Goal: Obtain resource: Download file/media

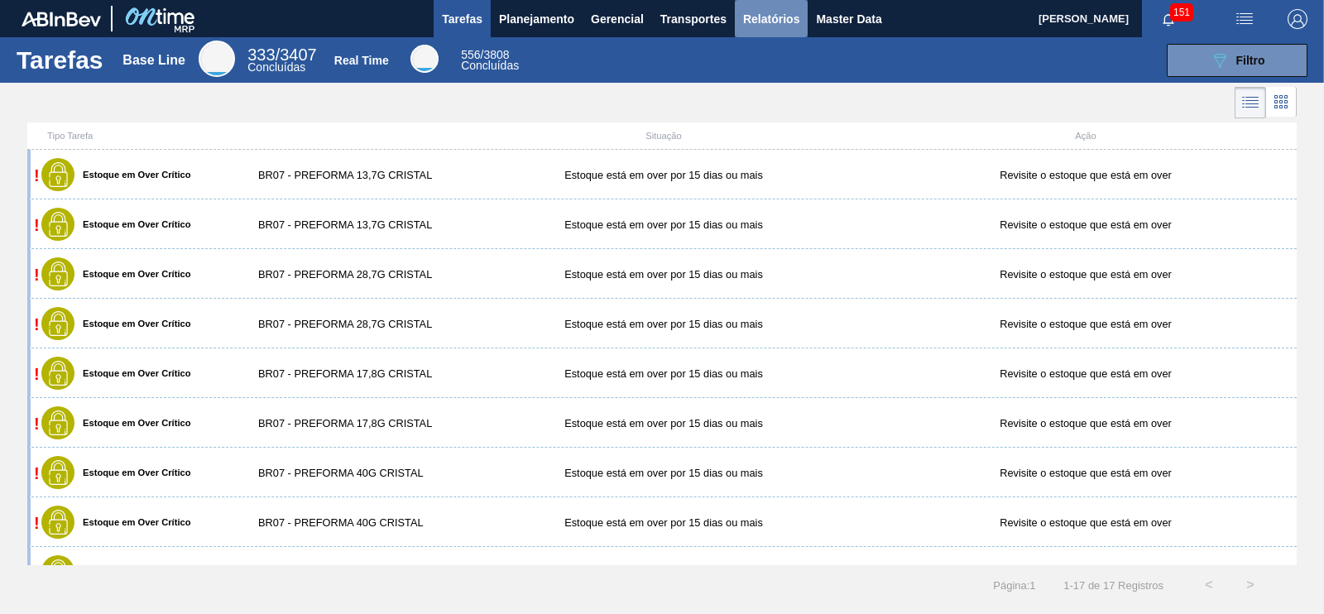
click at [790, 11] on span "Relatórios" at bounding box center [771, 19] width 56 height 20
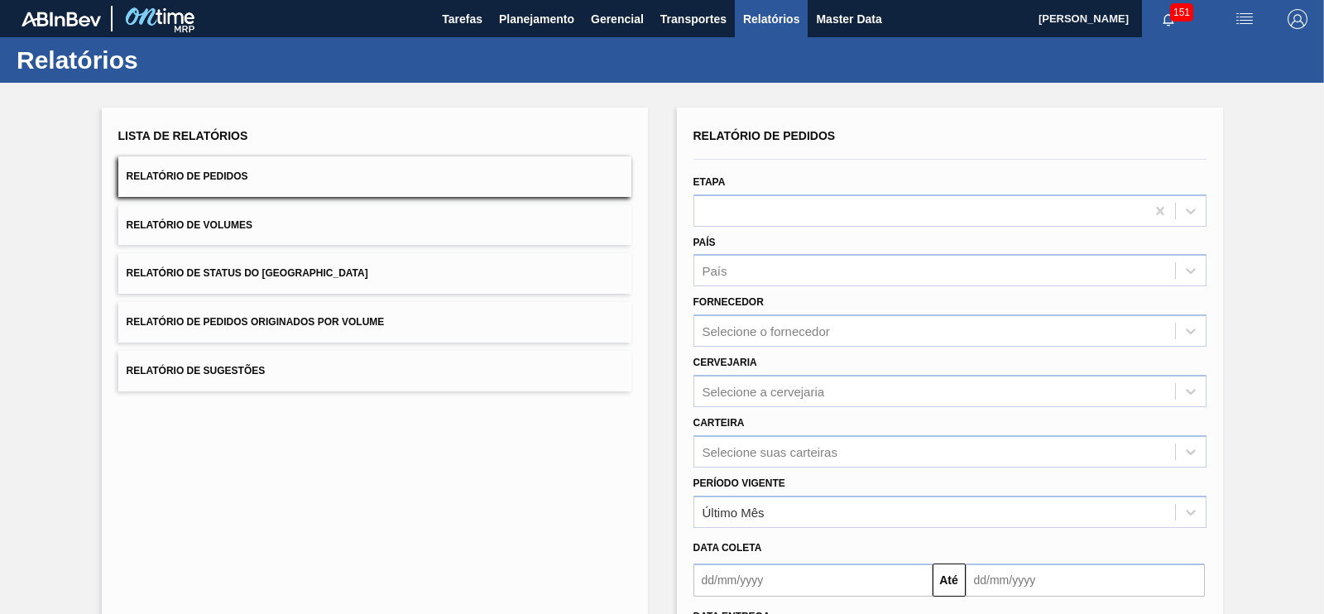
click at [339, 320] on span "Relatório de Pedidos Originados por Volume" at bounding box center [256, 322] width 258 height 12
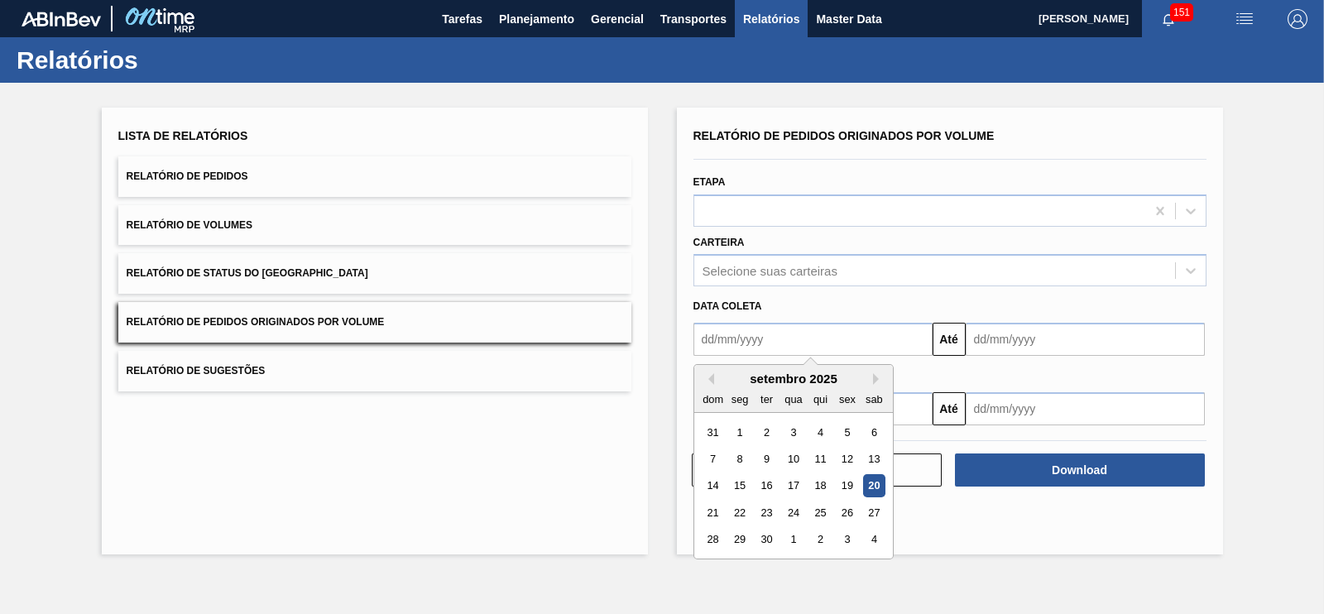
click at [771, 323] on input "text" at bounding box center [813, 339] width 239 height 33
click at [743, 436] on div "1" at bounding box center [739, 432] width 22 height 22
type input "[DATE]"
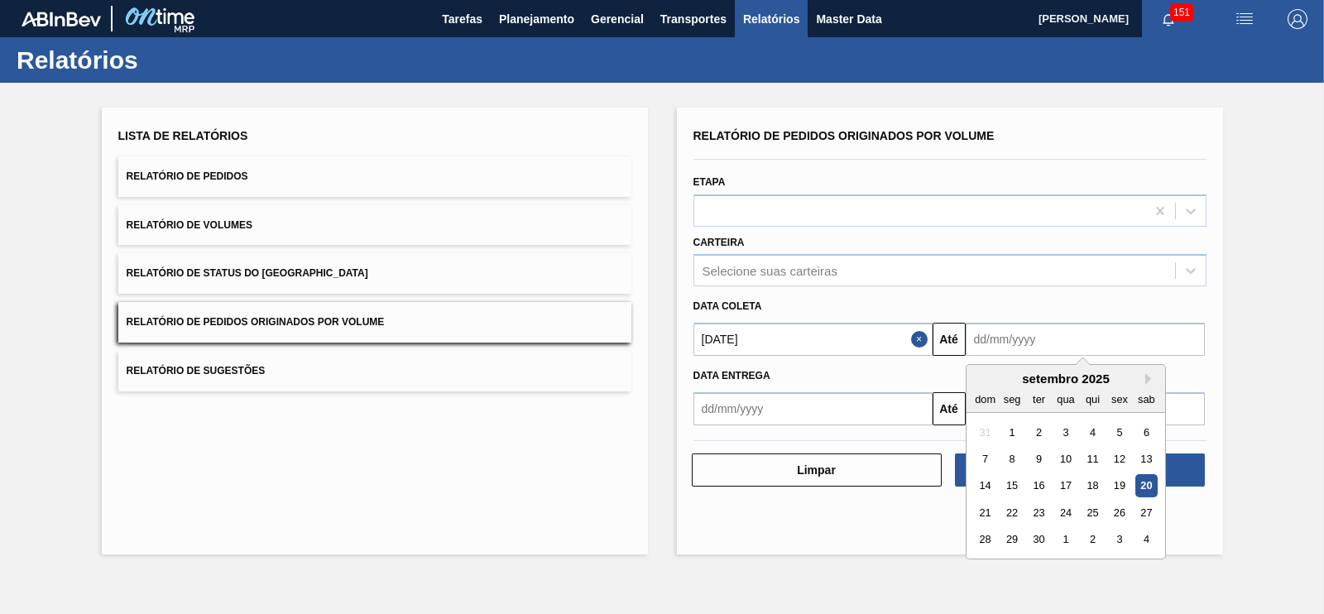
click at [1025, 336] on input "text" at bounding box center [1085, 339] width 239 height 33
click at [1030, 535] on div "30" at bounding box center [1038, 540] width 22 height 22
type input "[DATE]"
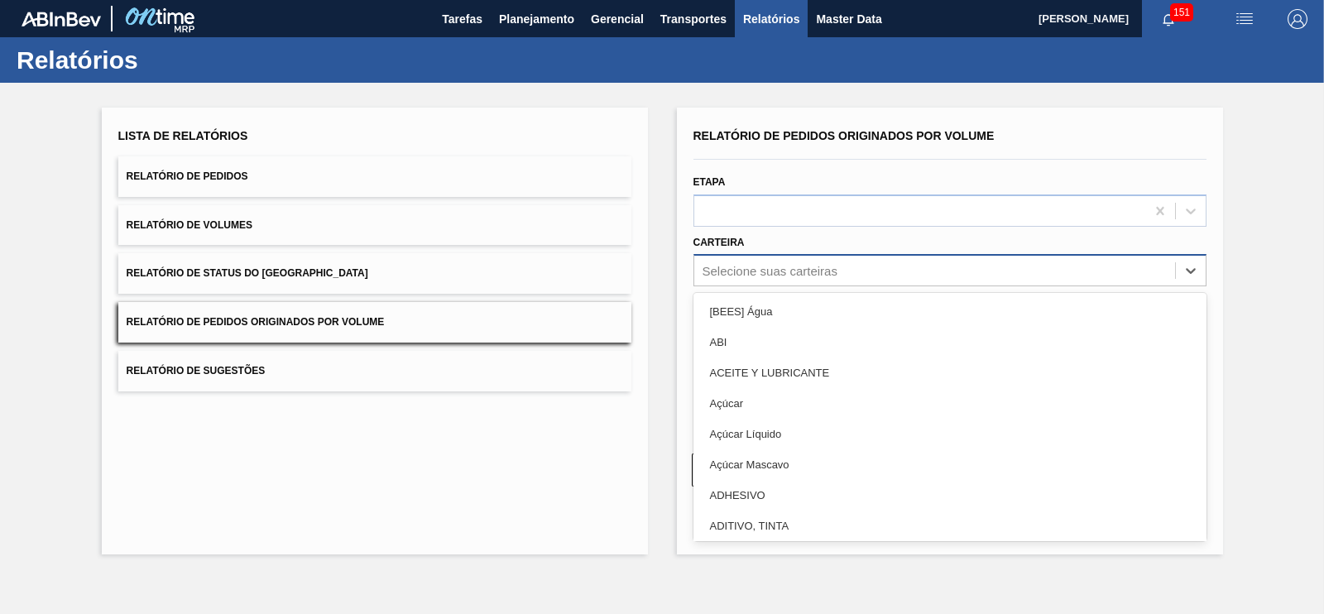
click at [734, 278] on div "Selecione suas carteiras" at bounding box center [934, 271] width 481 height 24
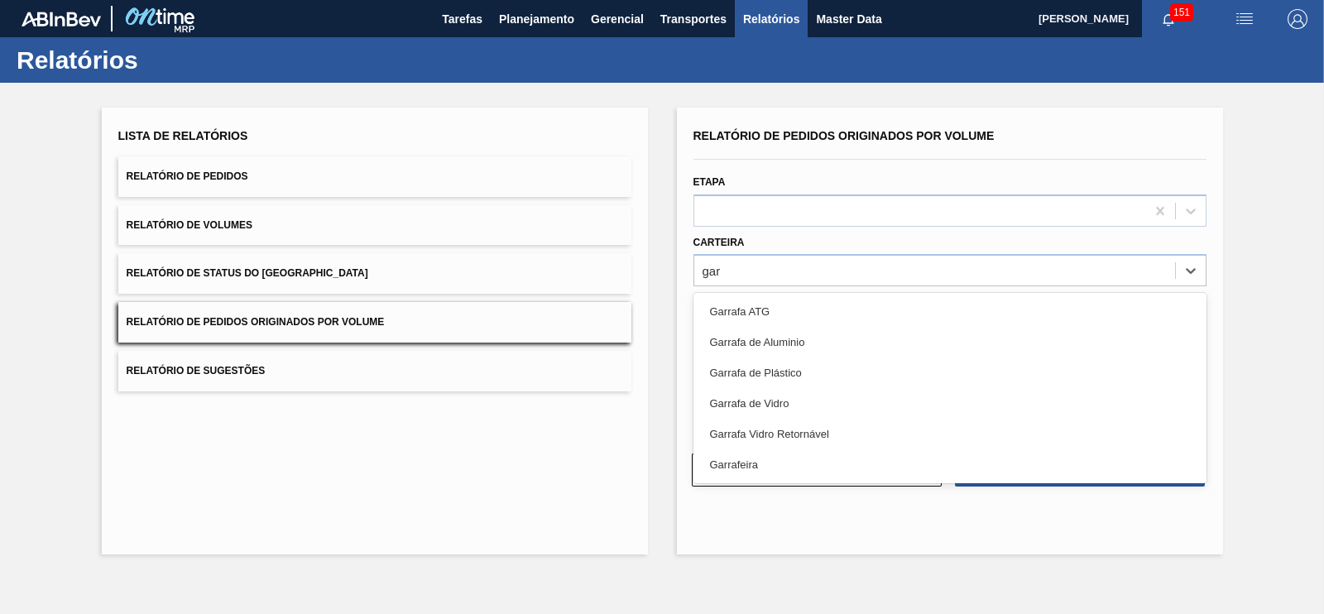
type input "gar"
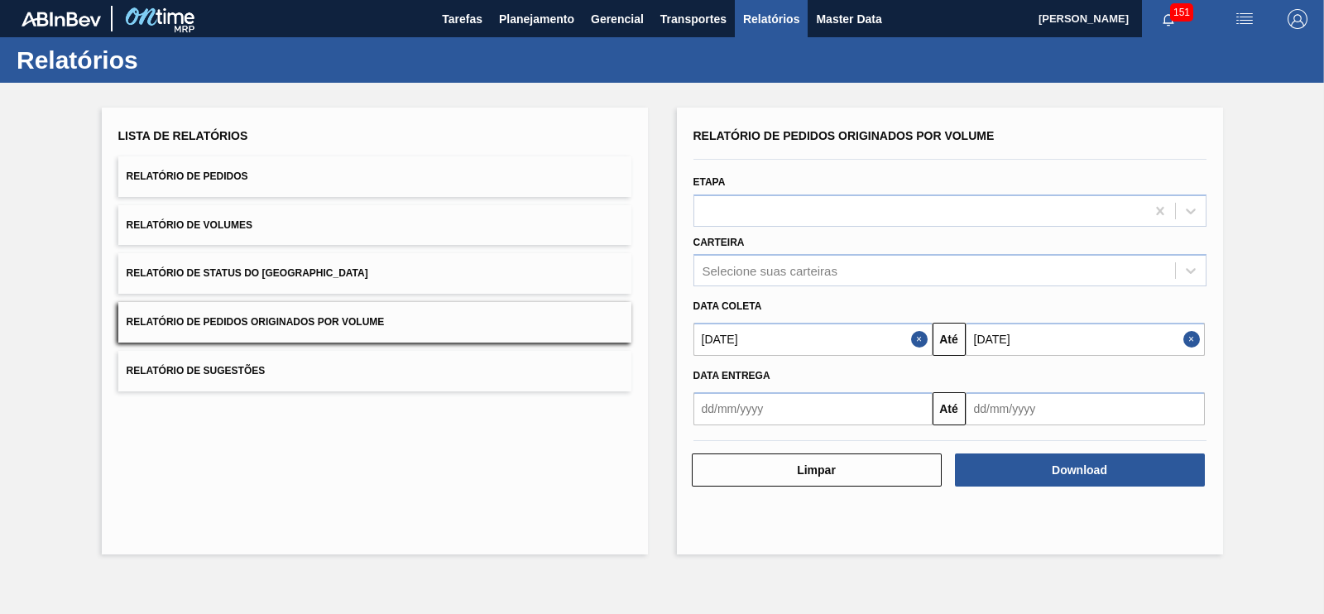
click at [468, 177] on button "Relatório de Pedidos" at bounding box center [374, 176] width 513 height 41
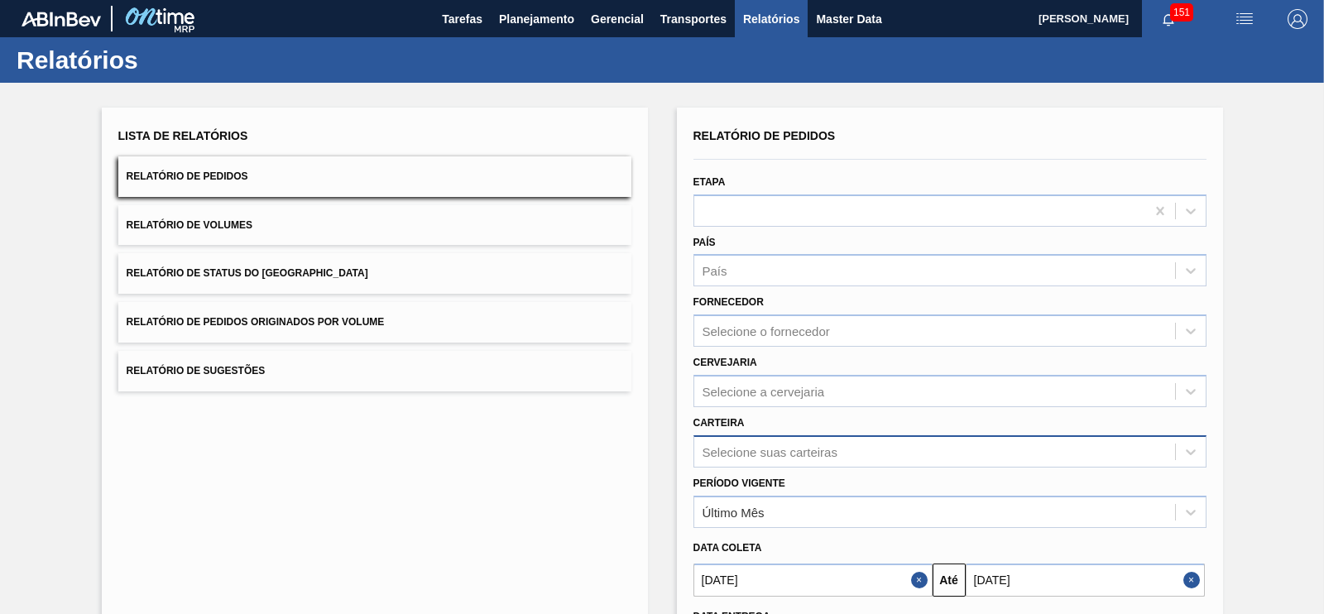
scroll to position [112, 0]
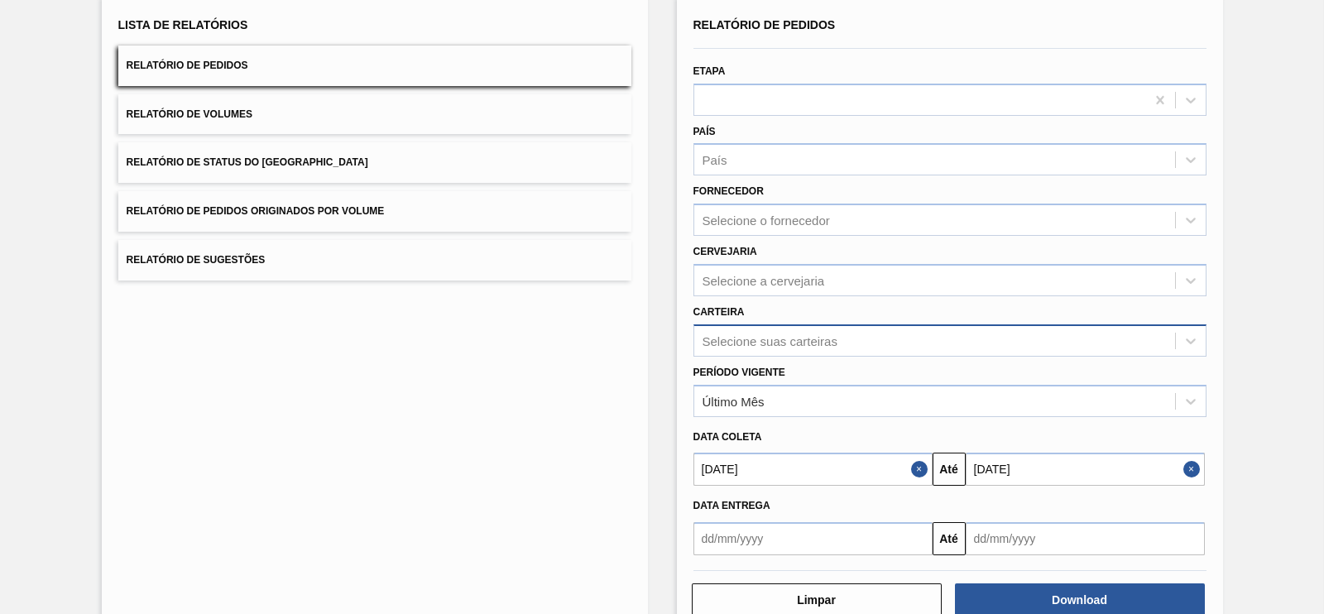
click at [758, 357] on div "Selecione suas carteiras" at bounding box center [950, 340] width 513 height 32
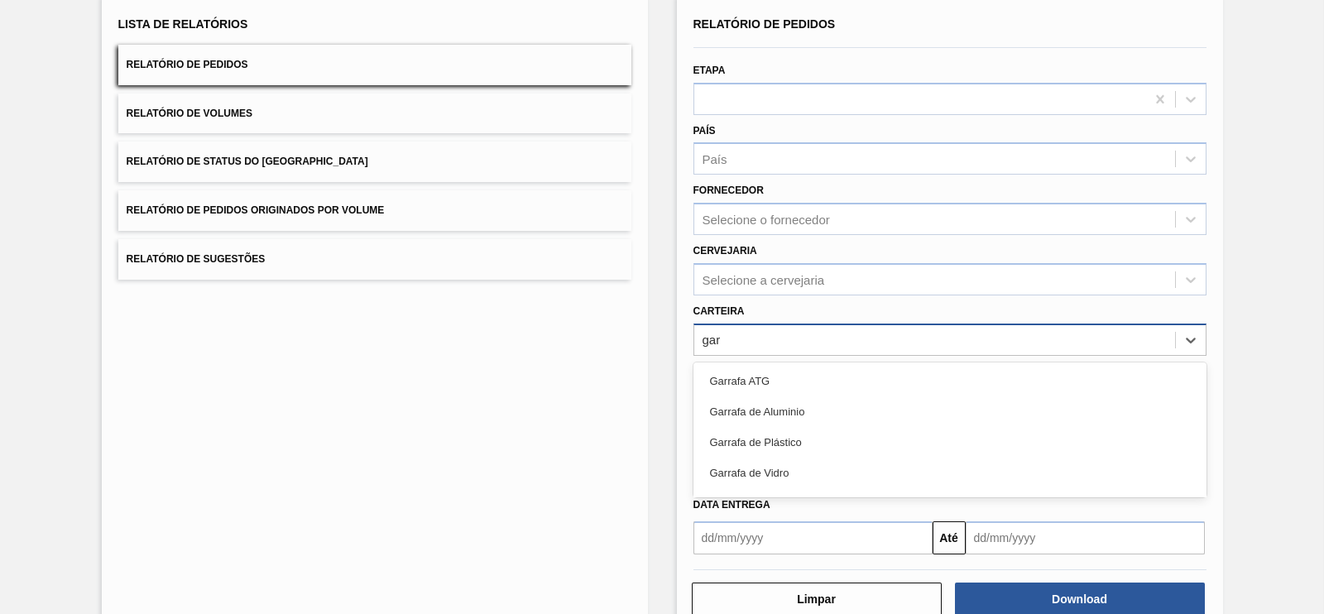
type input "garr"
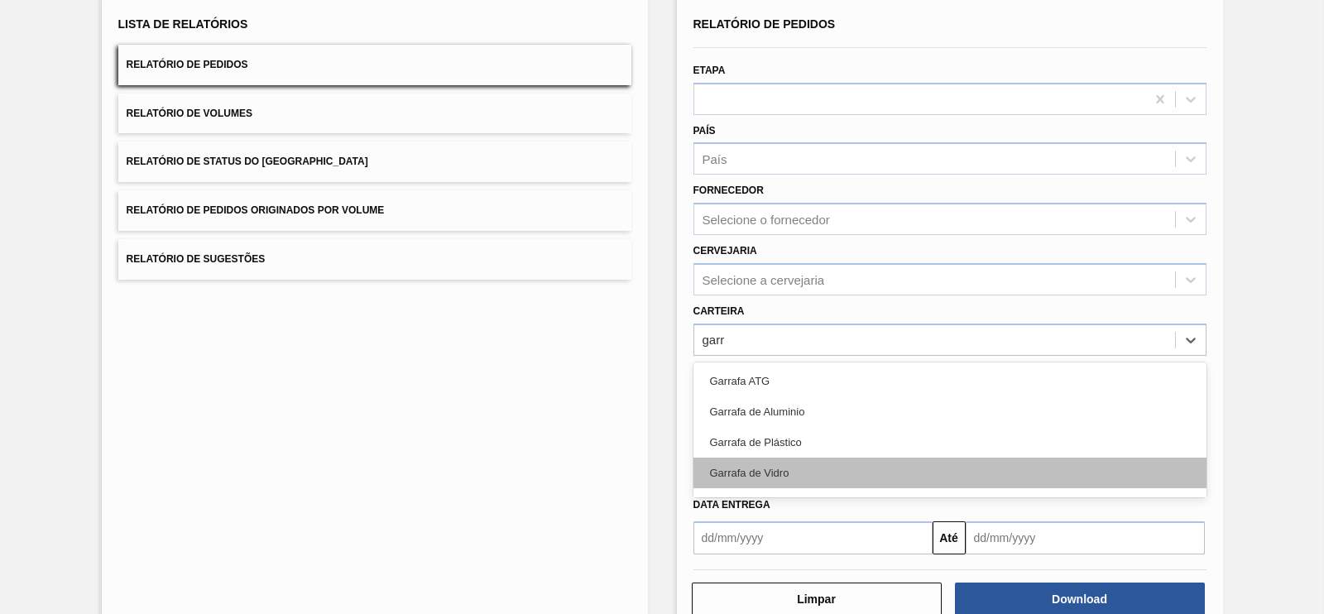
click at [758, 473] on div "Garrafa de Vidro" at bounding box center [950, 473] width 513 height 31
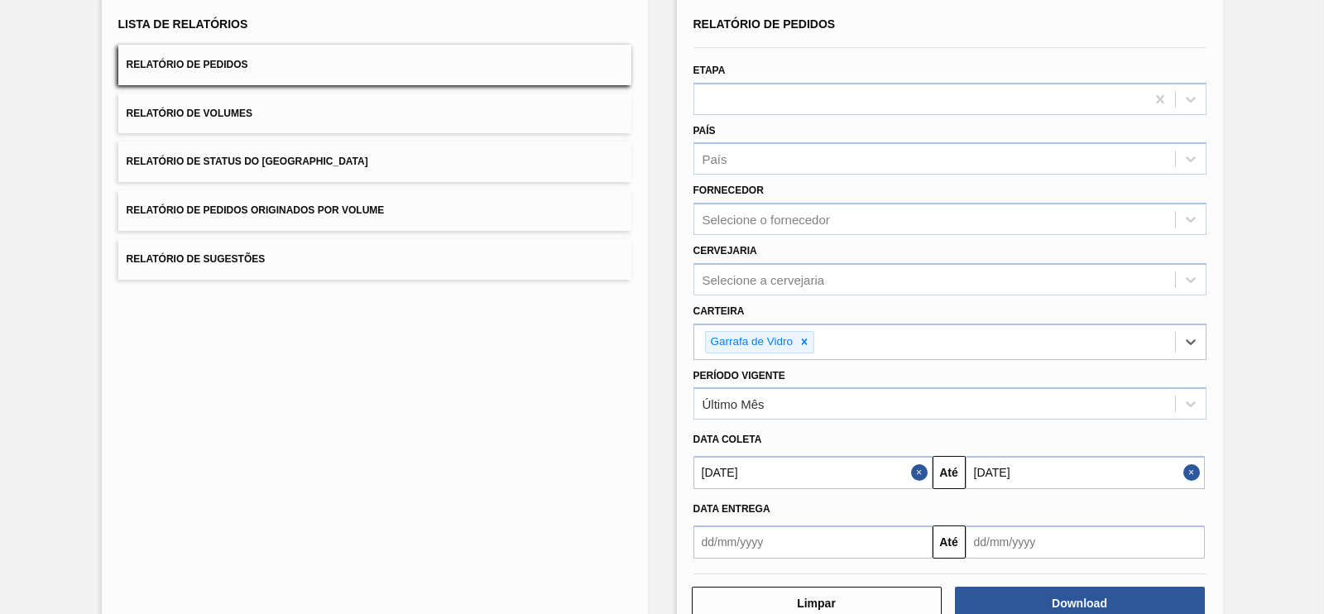
scroll to position [153, 0]
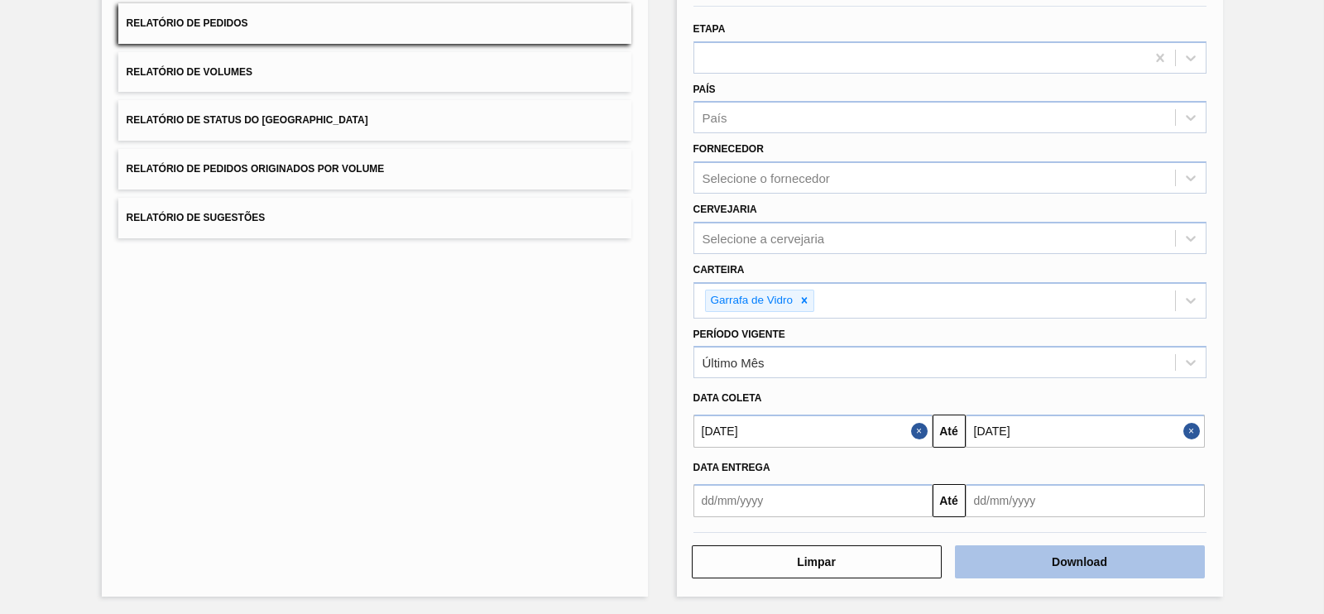
click at [1073, 562] on button "Download" at bounding box center [1080, 561] width 250 height 33
